Goal: Transaction & Acquisition: Purchase product/service

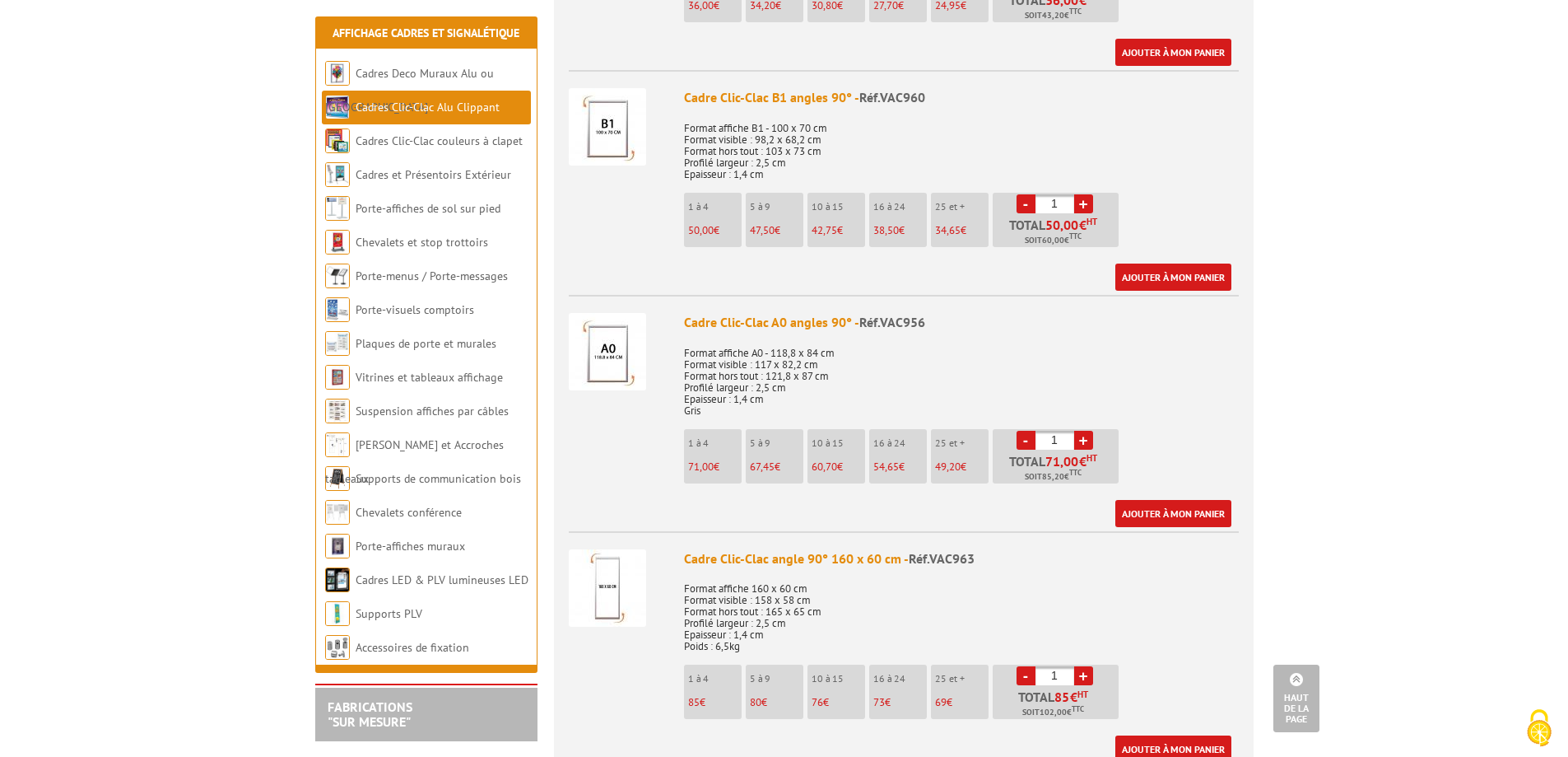
scroll to position [2470, 0]
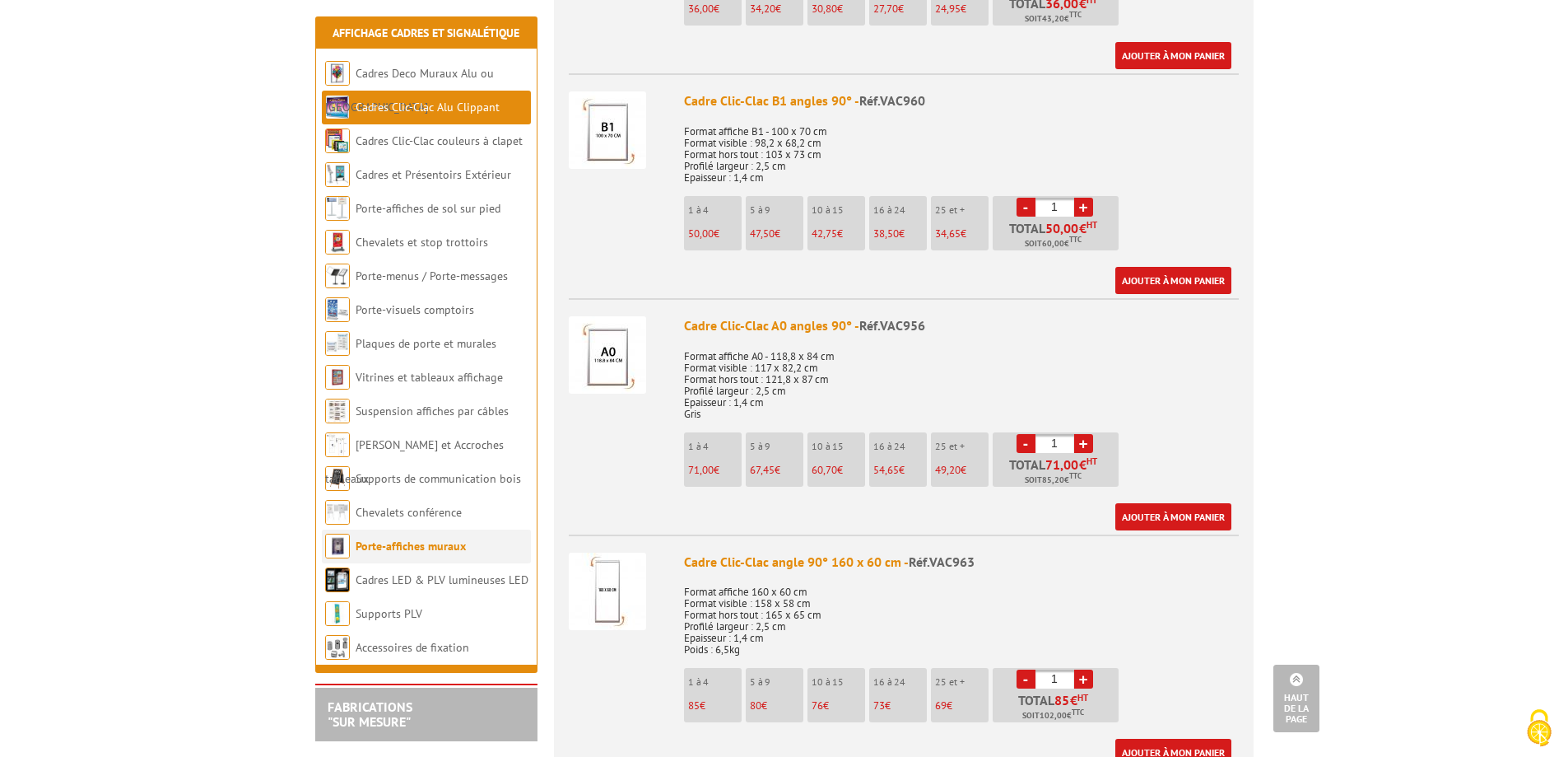
click at [374, 550] on link "Porte-affiches muraux" at bounding box center [410, 546] width 110 height 15
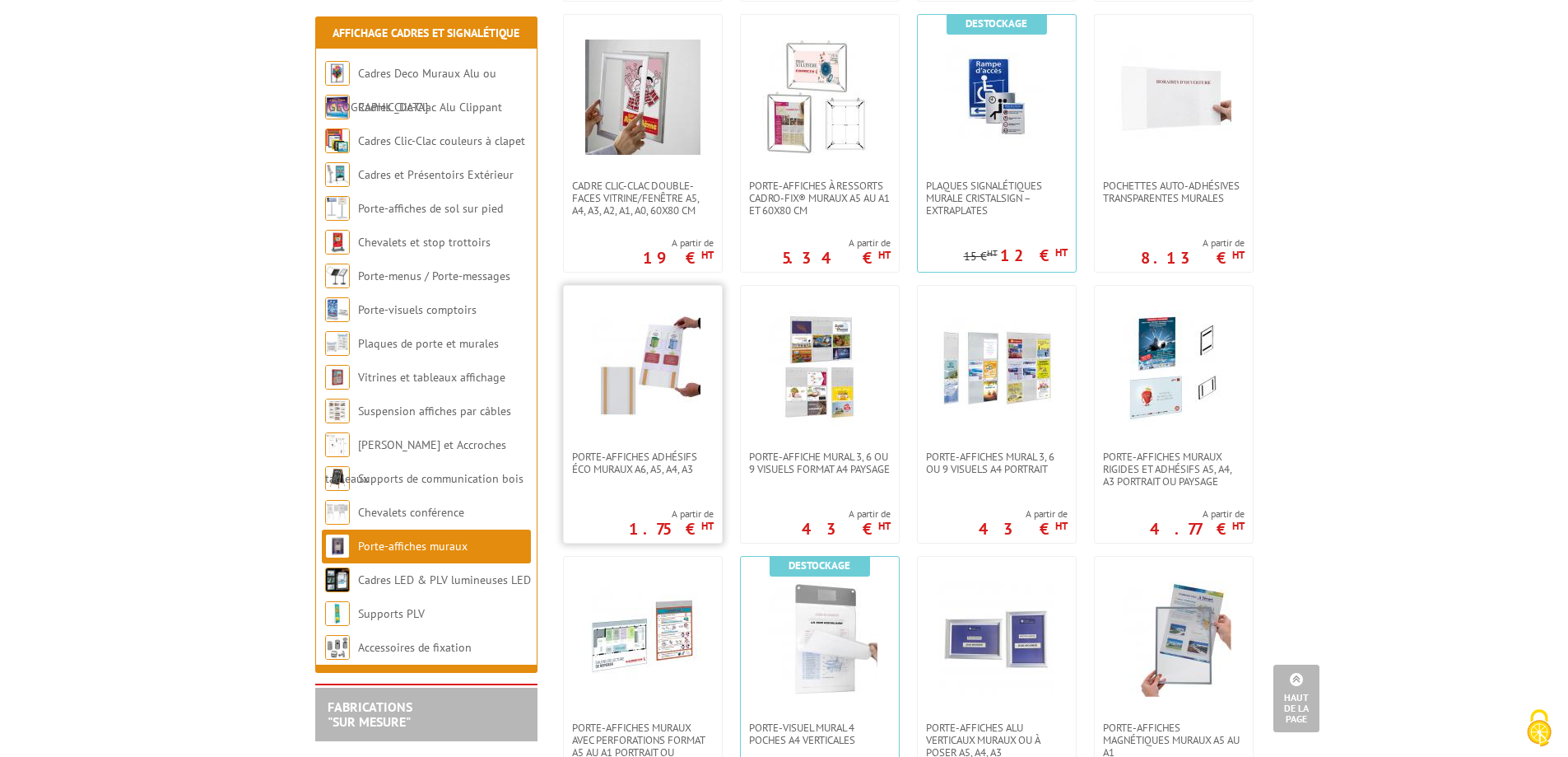
scroll to position [906, 0]
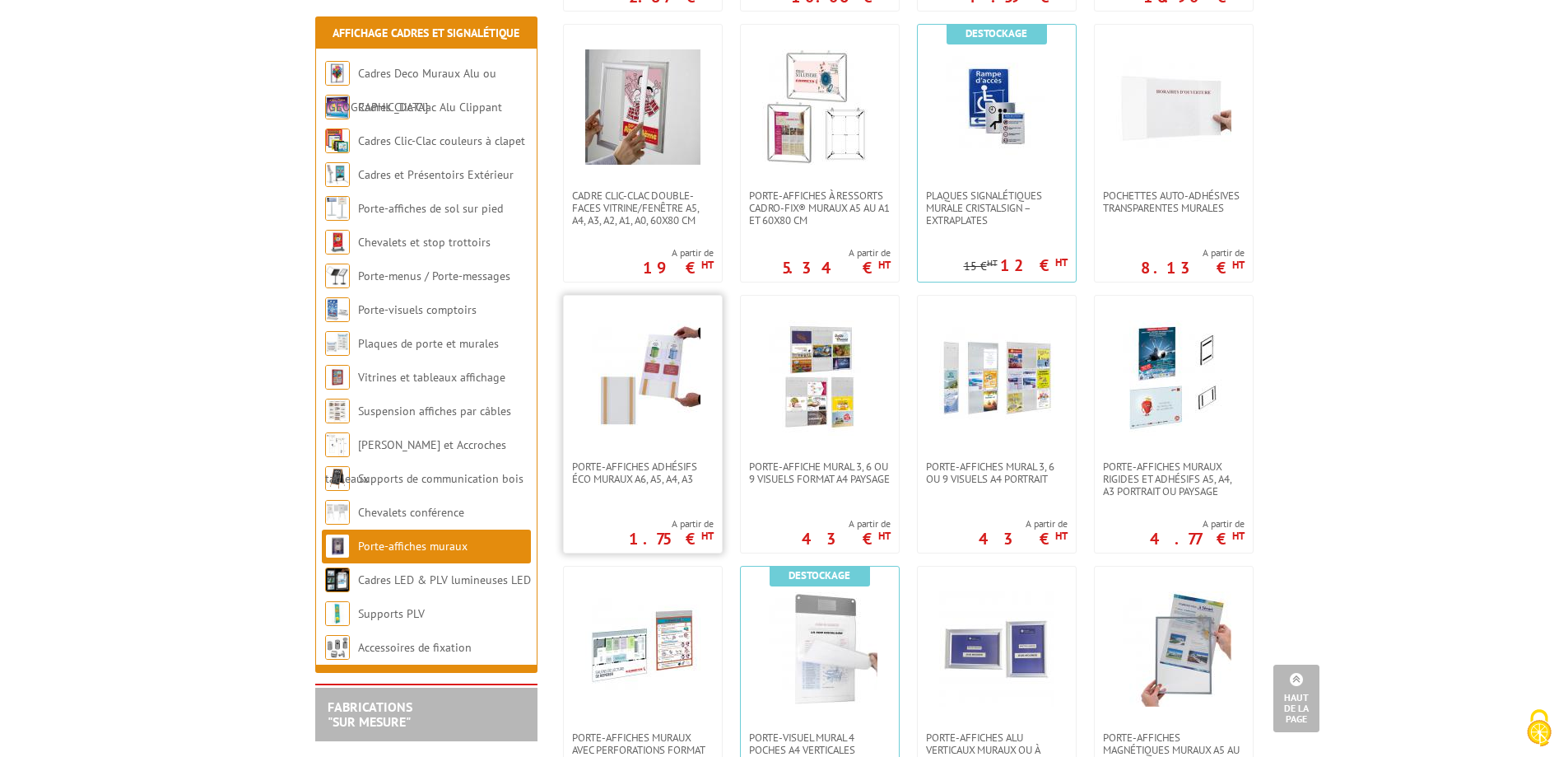
click at [651, 332] on img at bounding box center [643, 378] width 115 height 115
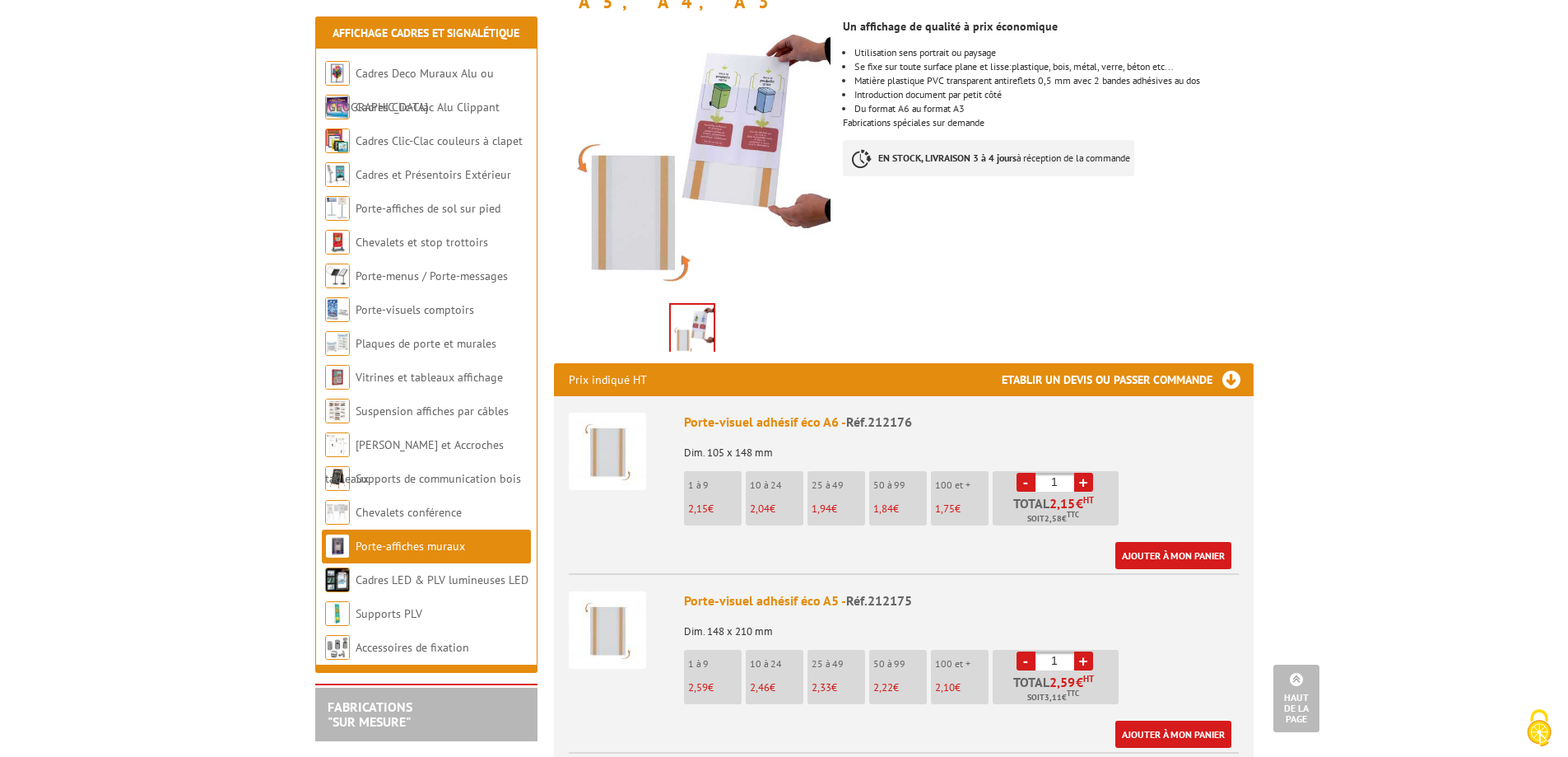
scroll to position [247, 0]
